Goal: Browse casually: Explore the website without a specific task or goal

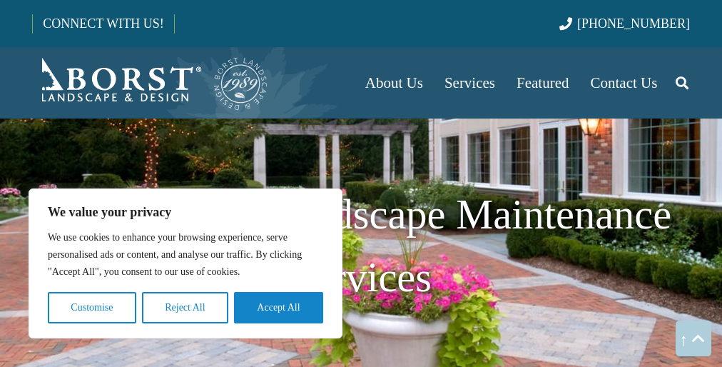
scroll to position [2041, 0]
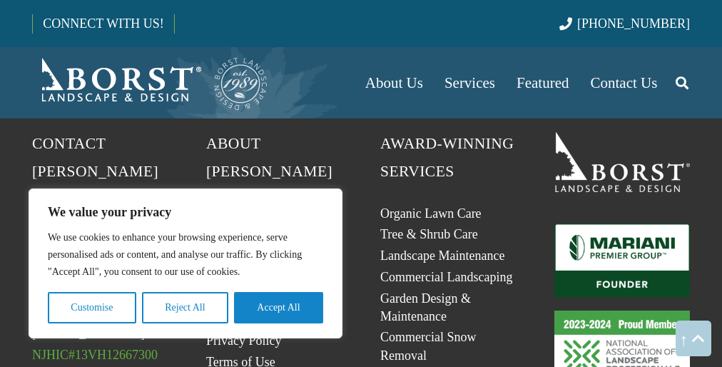
click at [186, 255] on p "We use cookies to enhance your browsing experience, serve personalised ads or c…" at bounding box center [186, 254] width 276 height 51
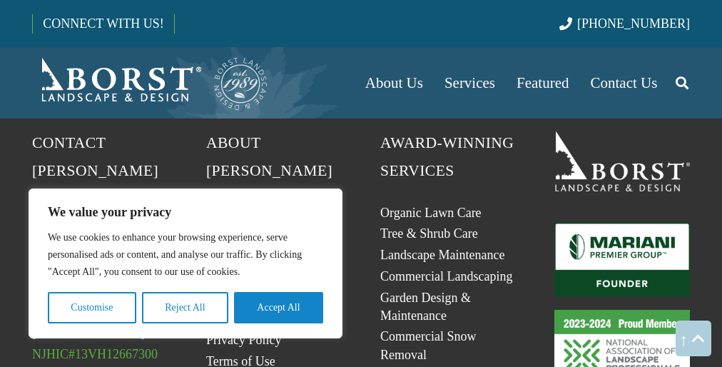
click at [279, 308] on button "Accept All" at bounding box center [278, 307] width 89 height 31
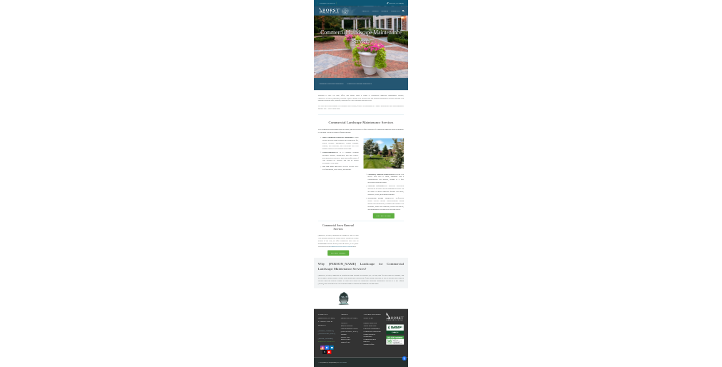
scroll to position [61, 0]
